Goal: Information Seeking & Learning: Find contact information

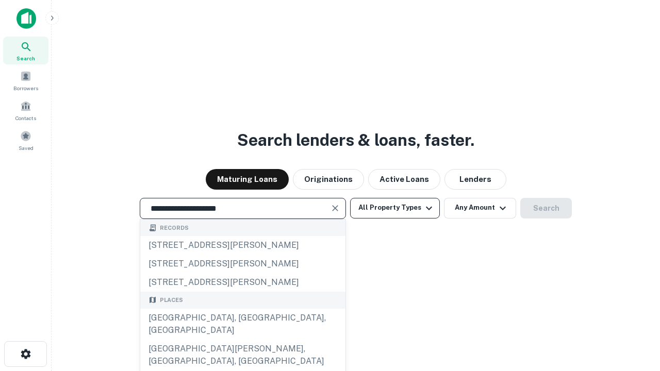
click at [395, 208] on button "All Property Types" at bounding box center [395, 208] width 90 height 21
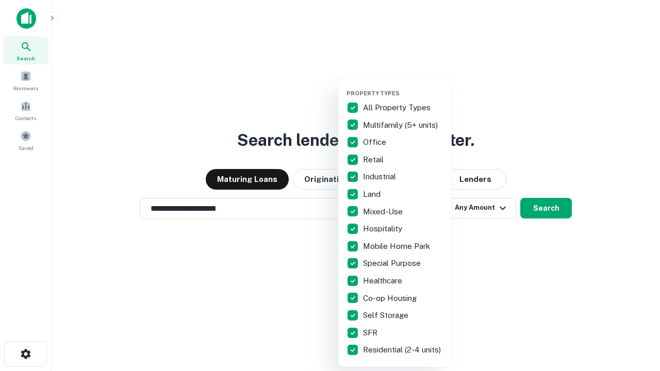
type input "**********"
click at [403, 87] on button "button" at bounding box center [404, 87] width 114 height 1
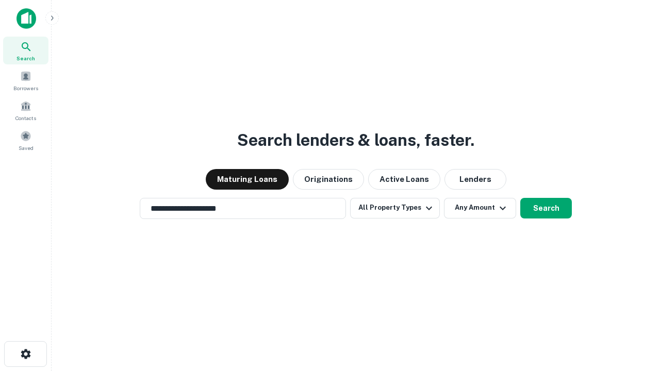
scroll to position [16, 0]
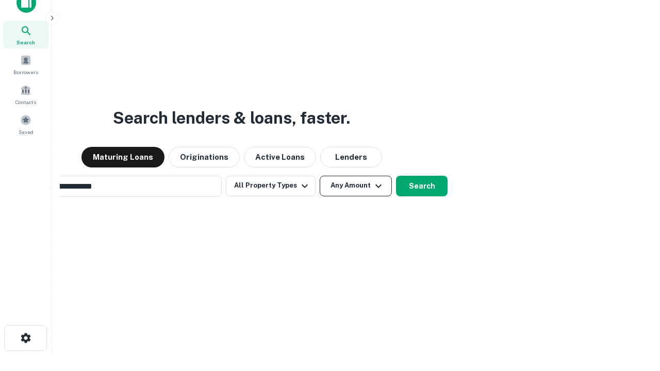
click at [320, 176] on button "Any Amount" at bounding box center [356, 186] width 72 height 21
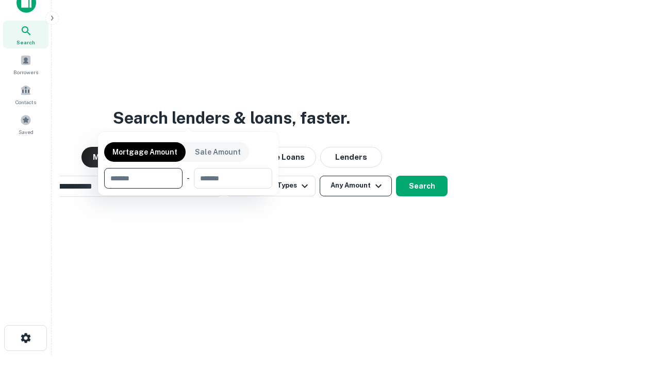
scroll to position [17, 0]
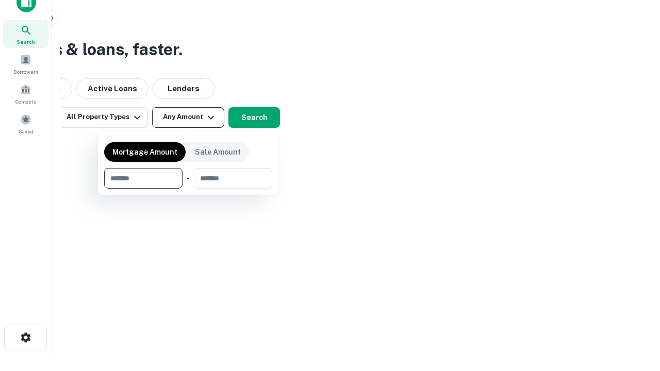
type input "*******"
click at [188, 189] on button "button" at bounding box center [188, 189] width 168 height 1
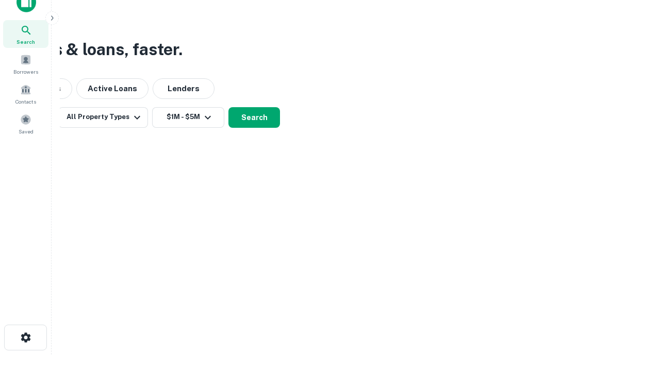
scroll to position [16, 0]
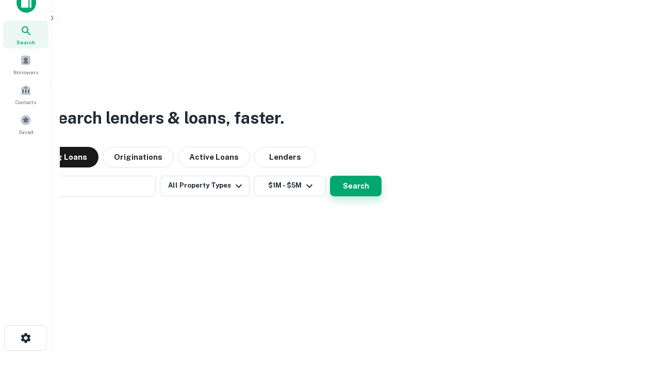
click at [330, 176] on button "Search" at bounding box center [356, 186] width 52 height 21
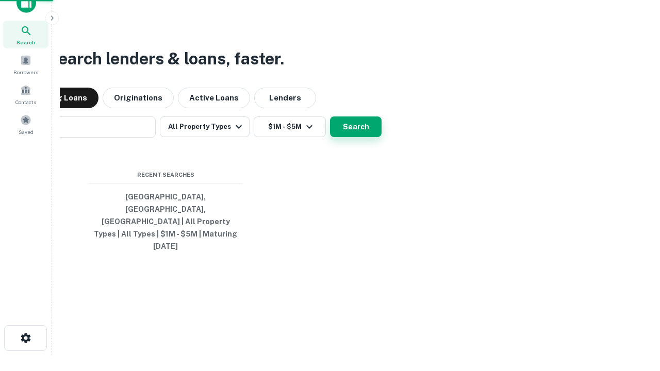
scroll to position [17, 0]
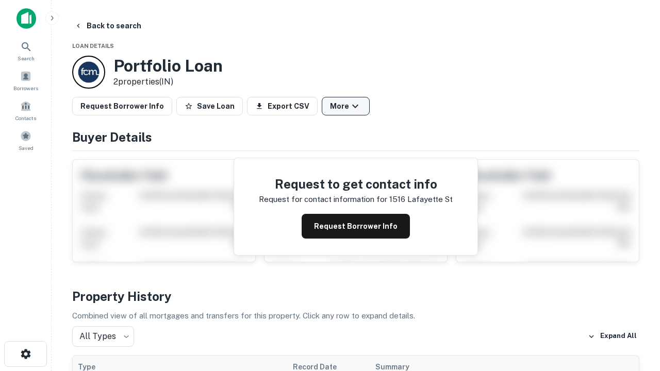
click at [346, 106] on button "More" at bounding box center [346, 106] width 48 height 19
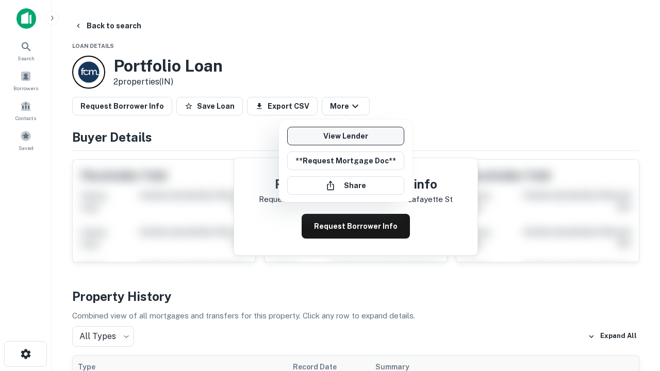
click at [346, 136] on link "View Lender" at bounding box center [345, 136] width 117 height 19
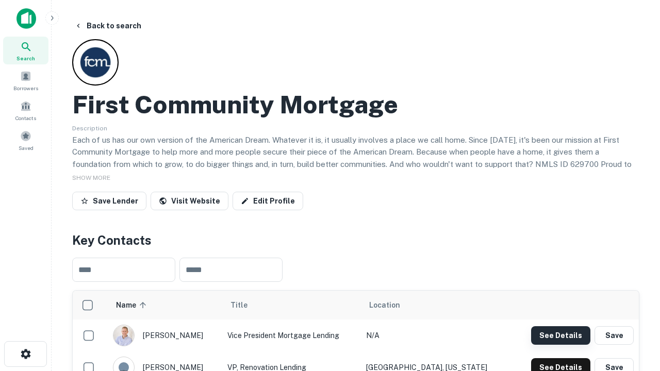
click at [561, 335] on button "See Details" at bounding box center [560, 336] width 59 height 19
click at [25, 354] on icon "button" at bounding box center [26, 354] width 12 height 12
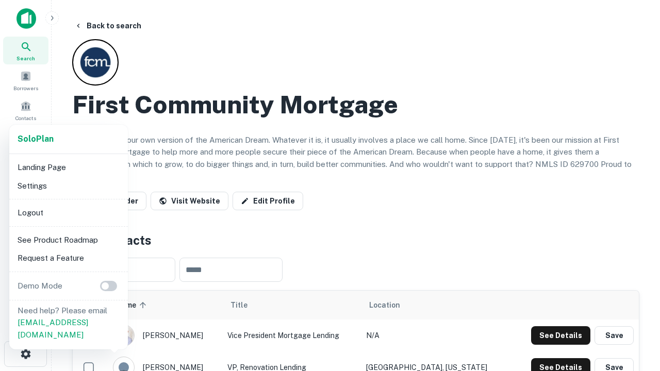
click at [68, 213] on li "Logout" at bounding box center [68, 213] width 110 height 19
